Goal: Task Accomplishment & Management: Manage account settings

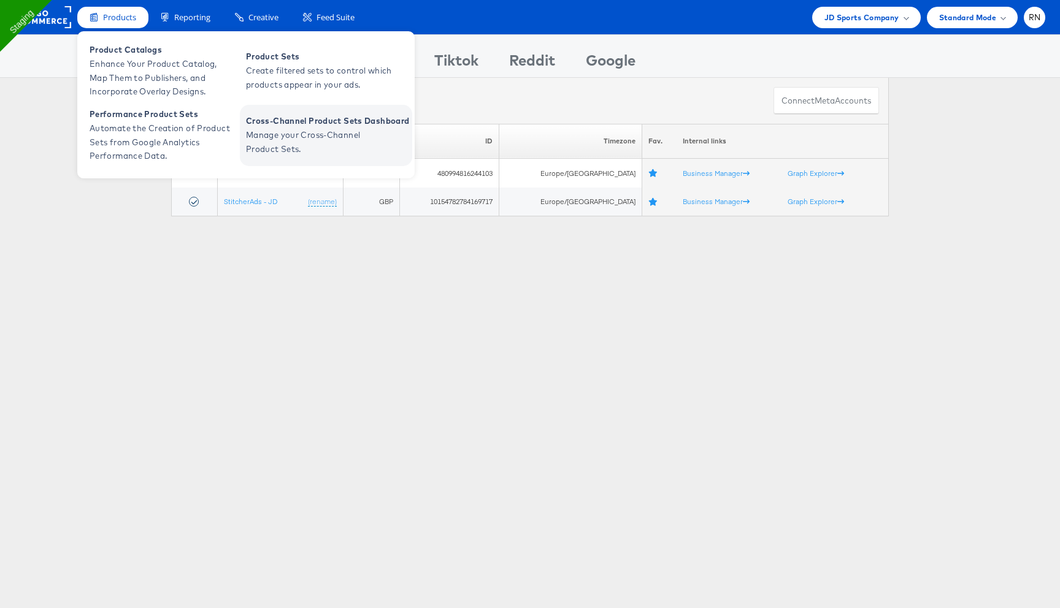
click at [282, 146] on span "Manage your Cross-Channel Product Sets." at bounding box center [319, 142] width 147 height 28
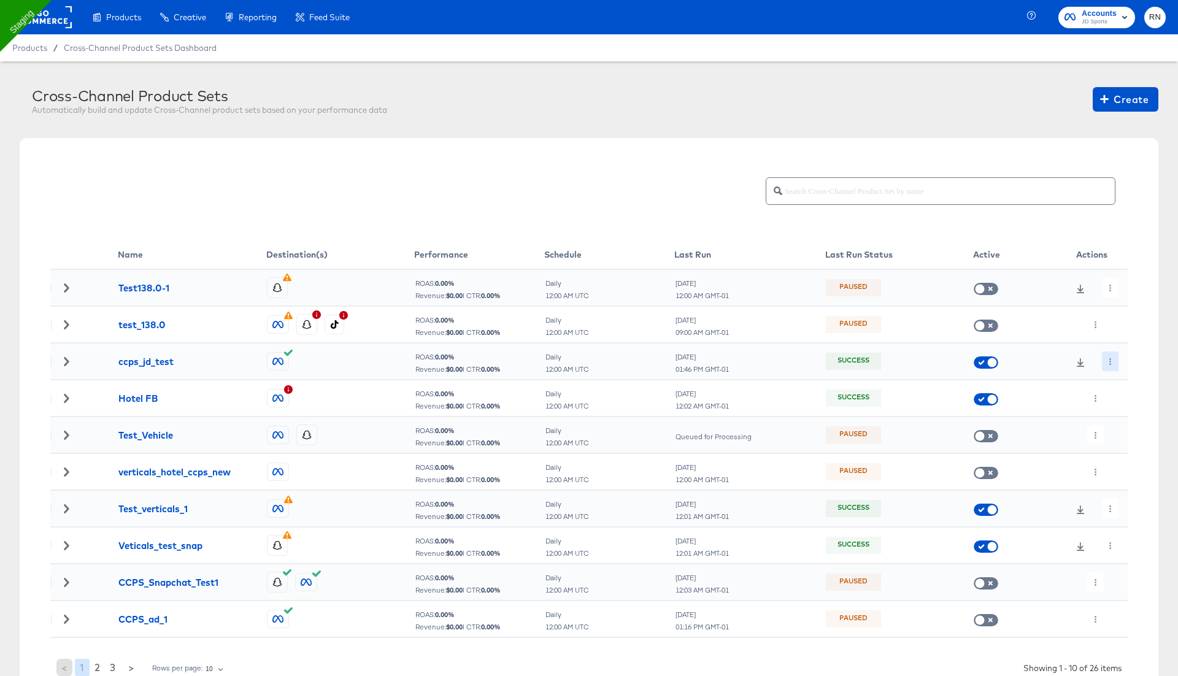
click at [1108, 362] on icon "button" at bounding box center [1110, 361] width 7 height 7
click at [1111, 385] on icon at bounding box center [1113, 385] width 9 height 9
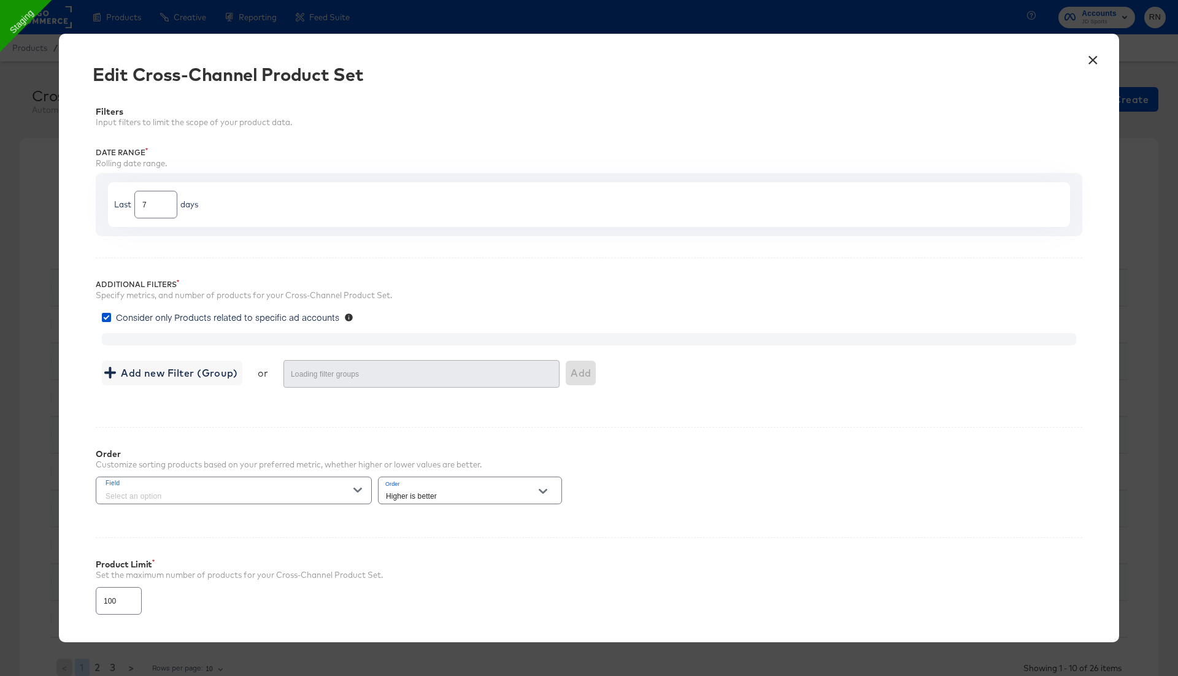
type input "3000"
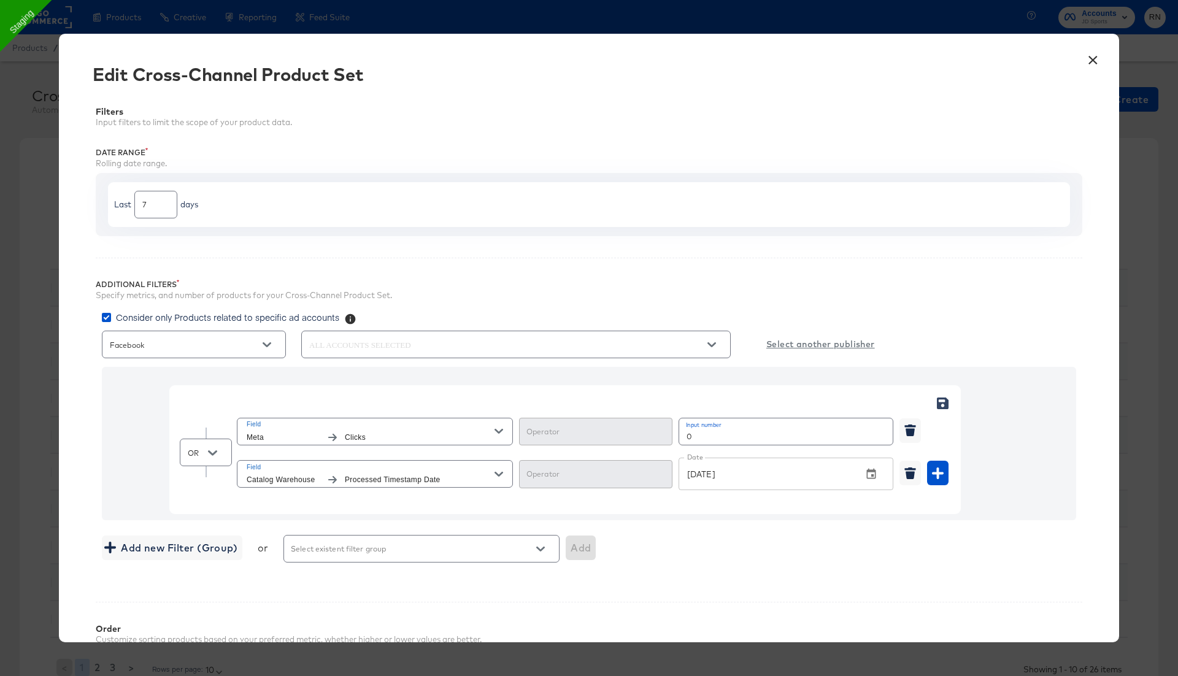
type input "Greater Than or Equal"
click at [605, 480] on input "Equal" at bounding box center [585, 479] width 123 height 14
click at [632, 474] on input "Equal" at bounding box center [585, 479] width 123 height 14
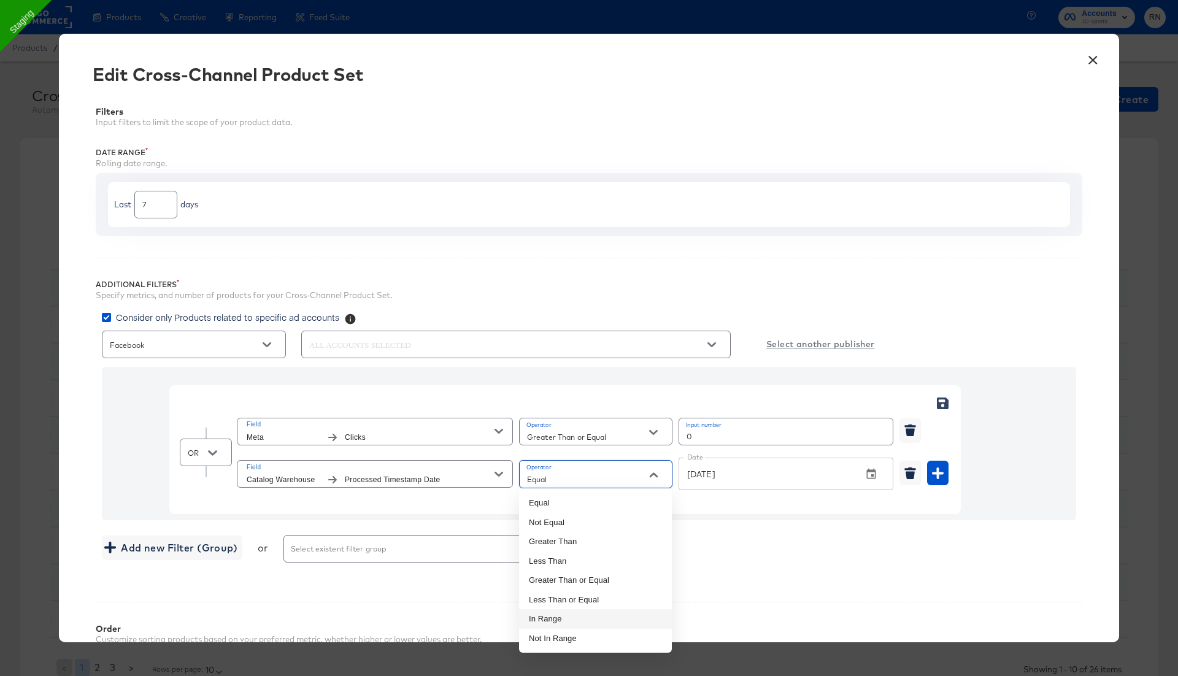
click at [585, 618] on li "In Range" at bounding box center [595, 619] width 153 height 20
type input "In Range"
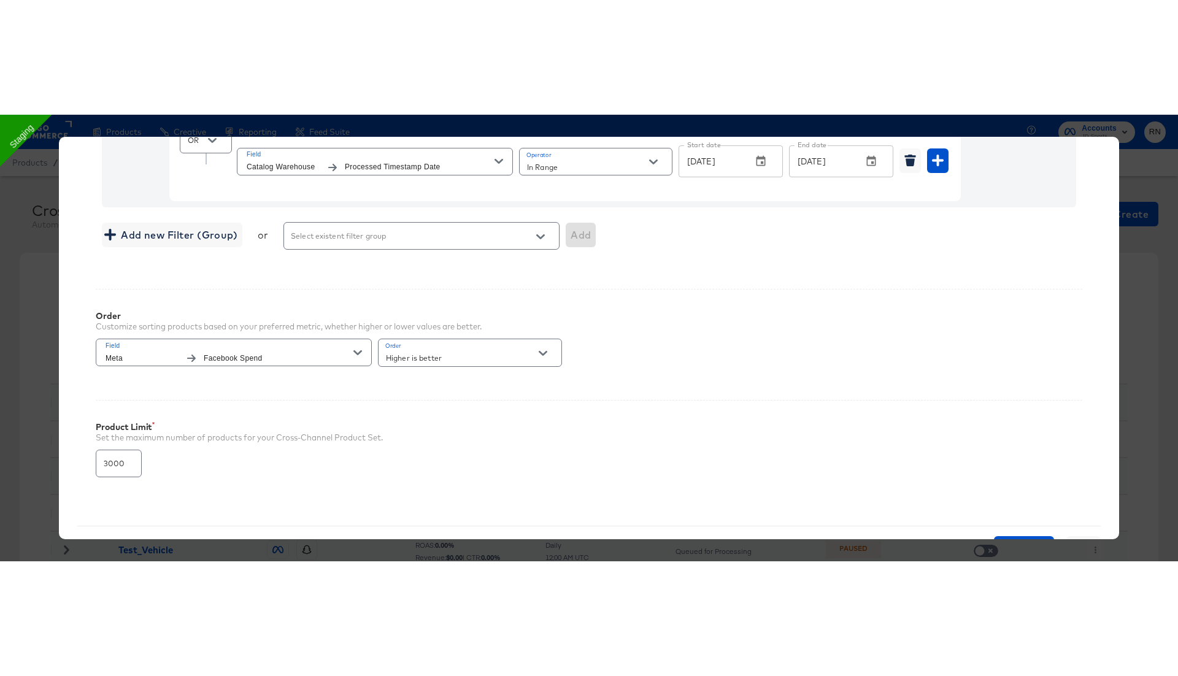
scroll to position [464, 0]
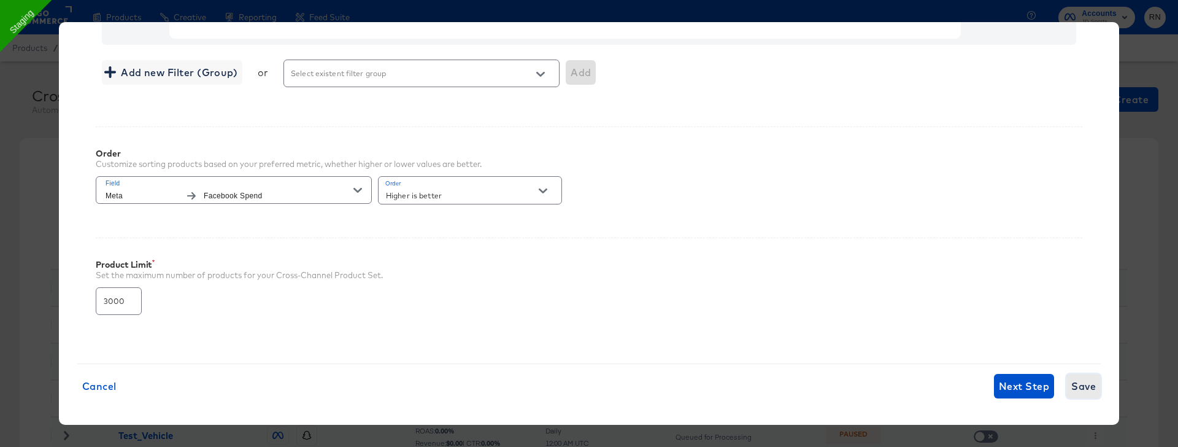
click at [1082, 380] on span "Save" at bounding box center [1083, 385] width 25 height 17
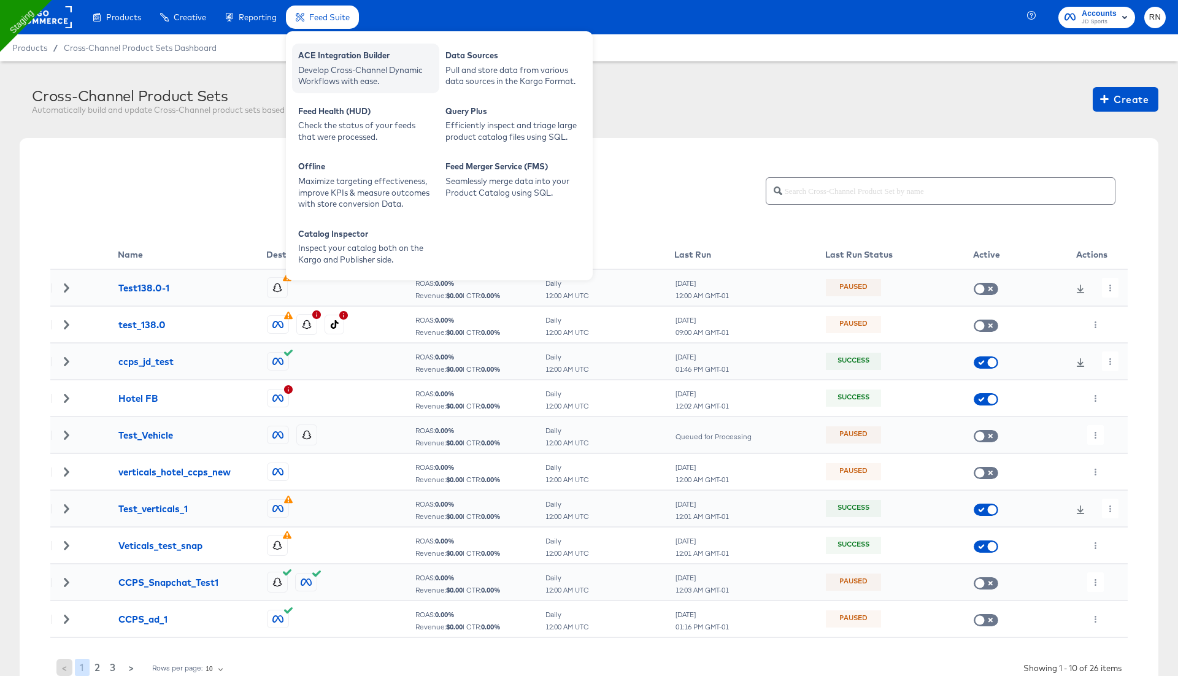
click at [329, 63] on div "ACE Integration Builder" at bounding box center [365, 57] width 135 height 15
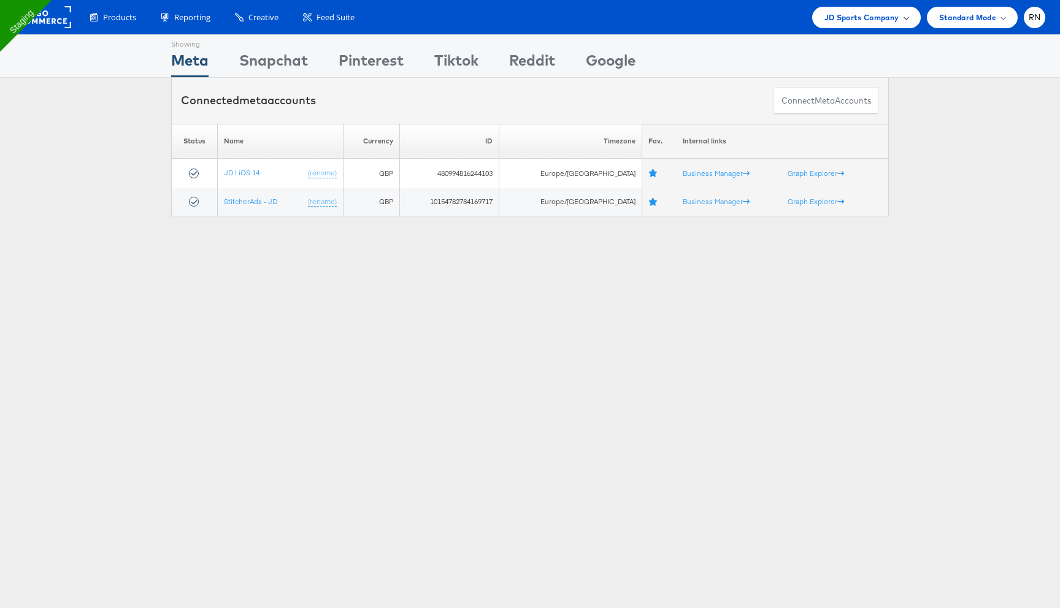
click at [895, 25] on div "JD Sports Company" at bounding box center [866, 17] width 109 height 21
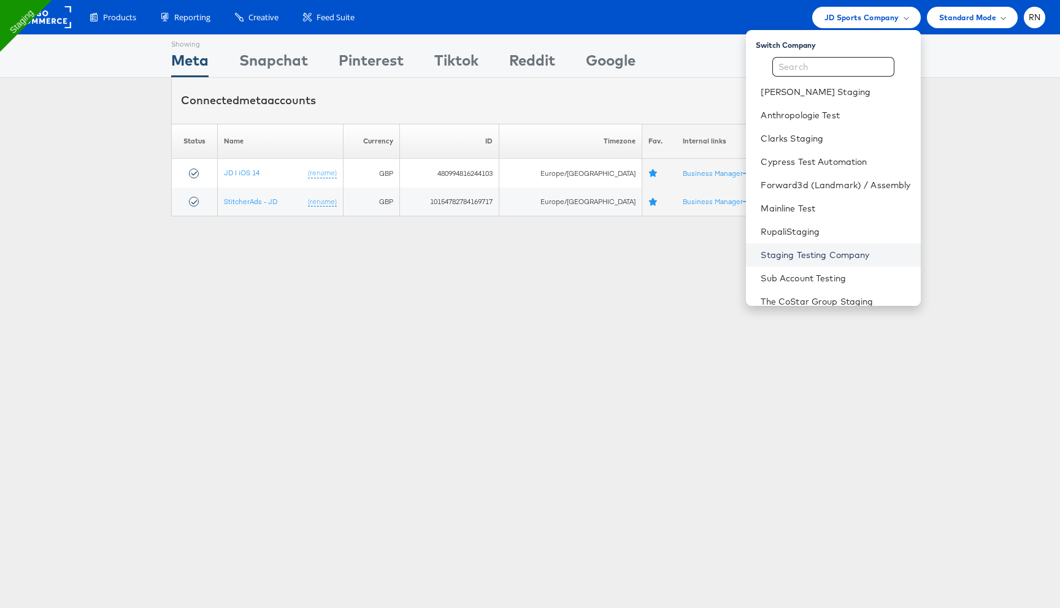
click at [830, 258] on link "Staging Testing Company" at bounding box center [836, 255] width 150 height 12
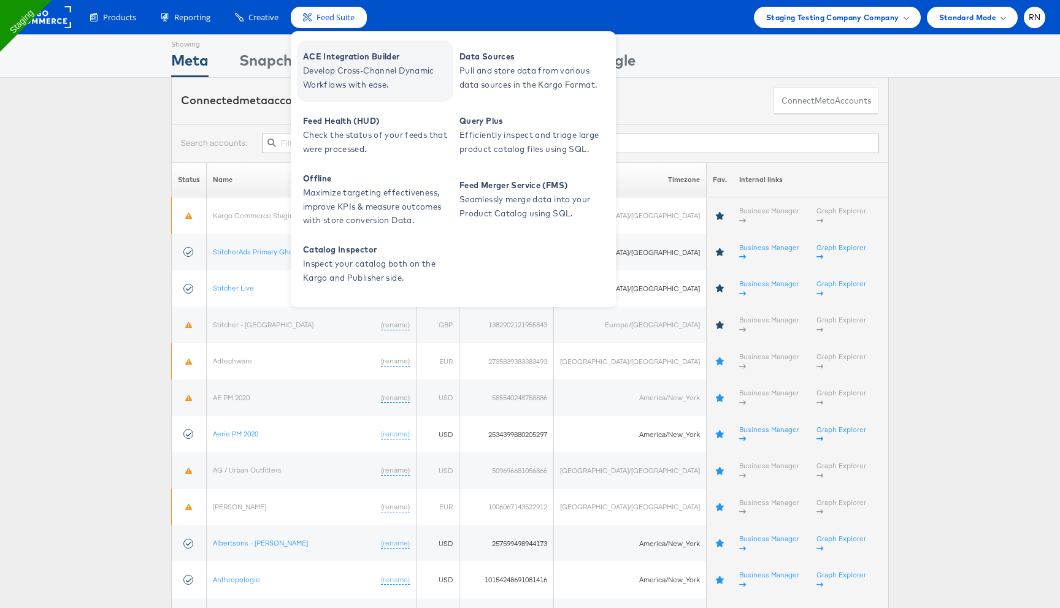
click at [351, 70] on span "Develop Cross-Channel Dynamic Workflows with ease." at bounding box center [376, 78] width 147 height 28
